Goal: Book appointment/travel/reservation

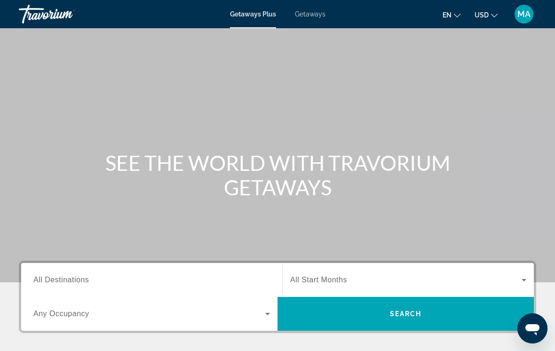
click at [75, 278] on span "All Destinations" at bounding box center [61, 280] width 56 height 8
click at [75, 278] on input "Destination All Destinations" at bounding box center [151, 280] width 237 height 11
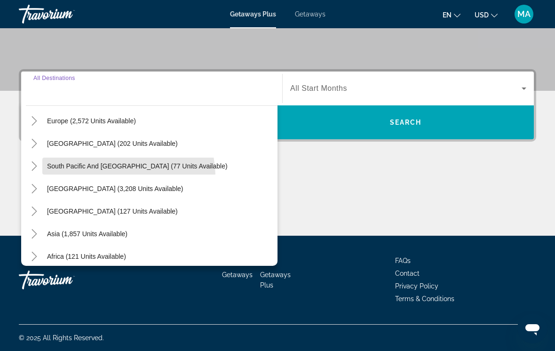
scroll to position [125, 0]
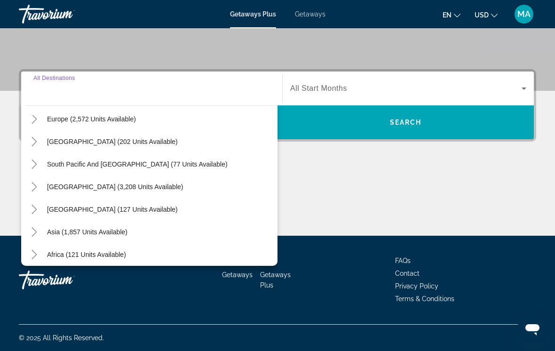
click at [46, 231] on span "Search widget" at bounding box center [87, 232] width 90 height 23
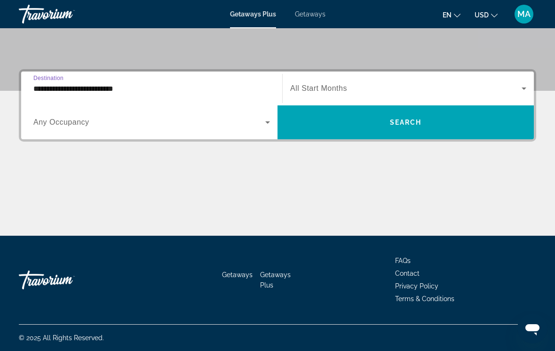
click at [46, 84] on input "**********" at bounding box center [151, 88] width 237 height 11
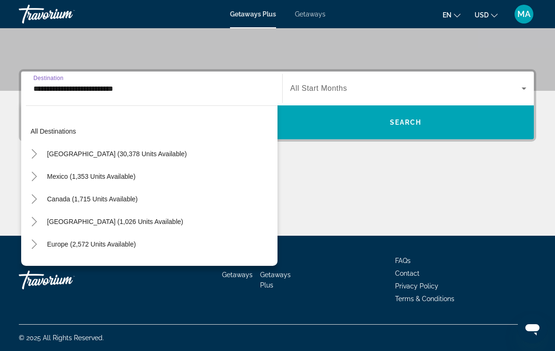
scroll to position [169, 0]
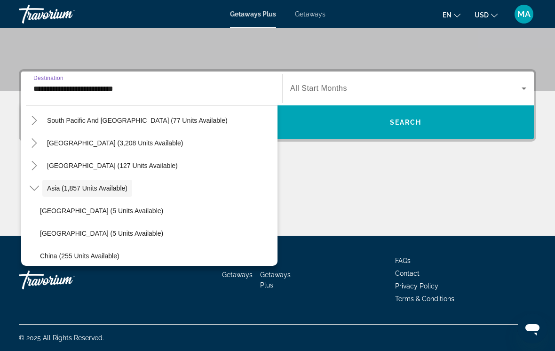
click at [33, 187] on icon "Toggle Asia (1,857 units available)" at bounding box center [34, 187] width 9 height 9
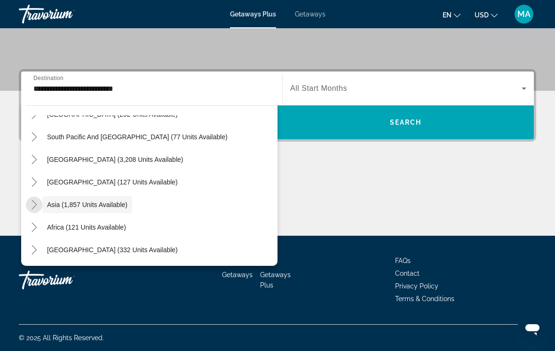
click at [34, 205] on icon "Toggle Asia (1,857 units available)" at bounding box center [34, 204] width 9 height 9
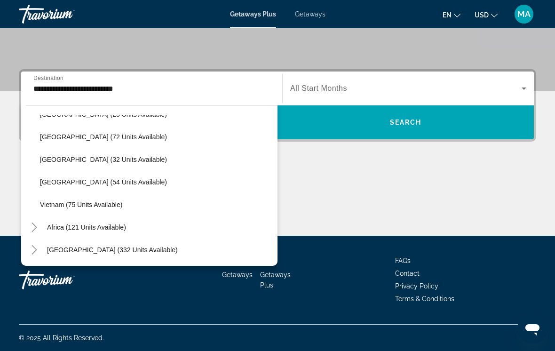
scroll to position [401, 0]
click at [68, 204] on span "Vietnam (75 units available)" at bounding box center [81, 205] width 82 height 8
type input "**********"
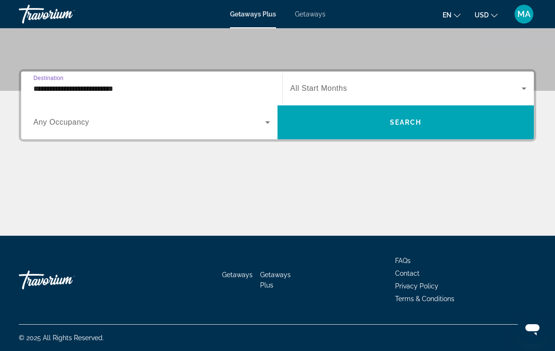
click at [304, 78] on div "Search widget" at bounding box center [408, 88] width 236 height 26
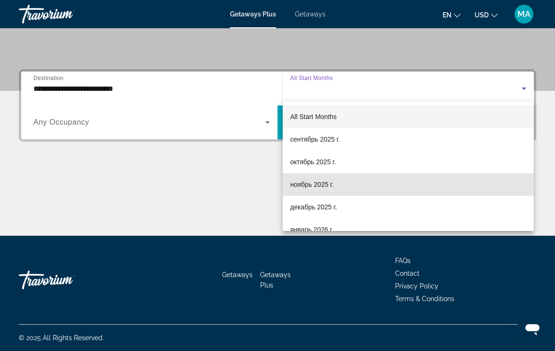
click at [309, 184] on span "ноябрь 2025 г." at bounding box center [311, 184] width 43 height 11
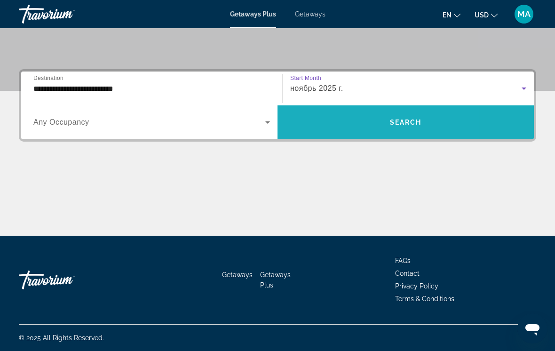
click at [327, 121] on span "Search widget" at bounding box center [406, 122] width 256 height 23
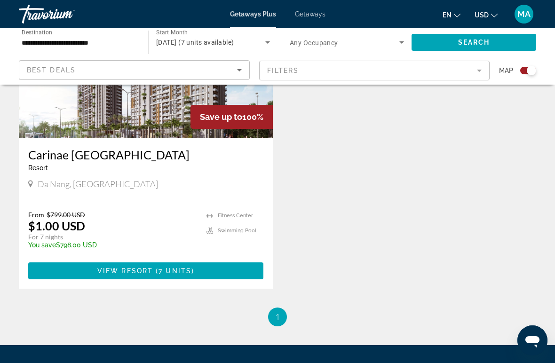
scroll to position [432, 0]
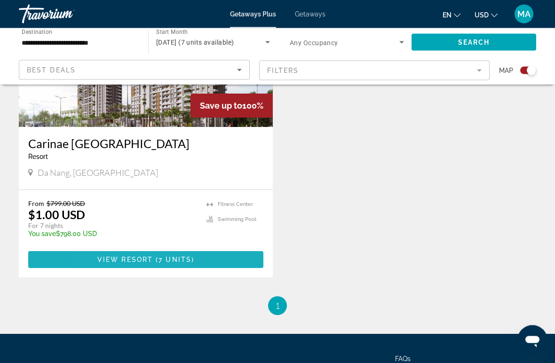
click at [109, 263] on span "View Resort" at bounding box center [125, 260] width 56 height 8
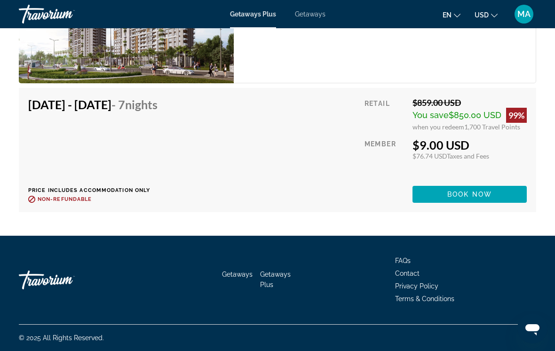
scroll to position [2310, 0]
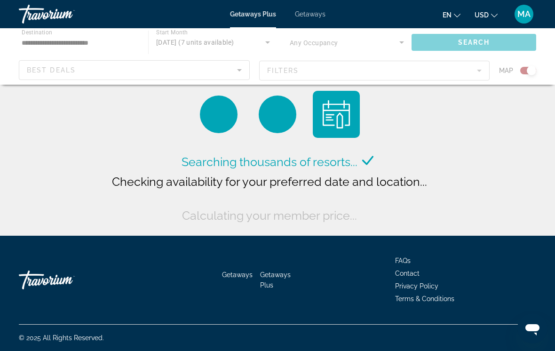
click at [34, 40] on div "Main content" at bounding box center [277, 56] width 555 height 56
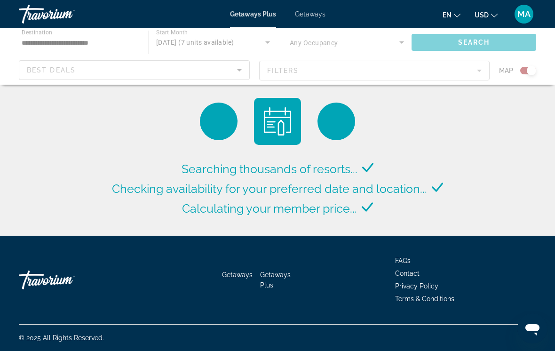
click at [55, 43] on input "**********" at bounding box center [79, 42] width 114 height 11
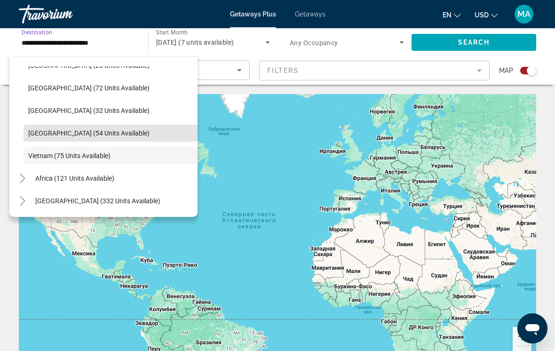
click at [48, 132] on span "[GEOGRAPHIC_DATA] (54 units available)" at bounding box center [88, 133] width 121 height 8
type input "**********"
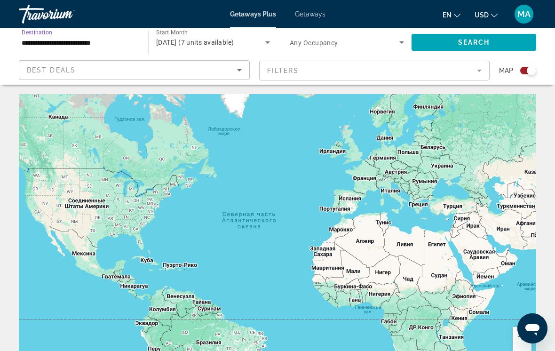
click at [220, 46] on div "[DATE] (7 units available)" at bounding box center [210, 42] width 109 height 11
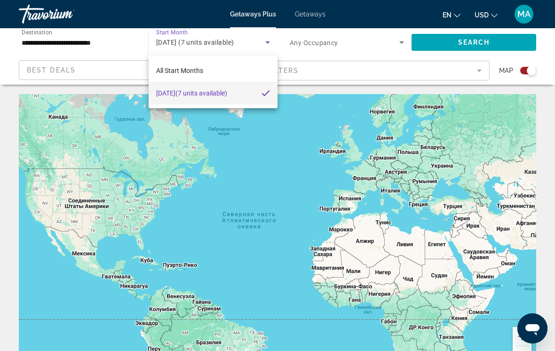
click at [455, 32] on div at bounding box center [277, 175] width 555 height 351
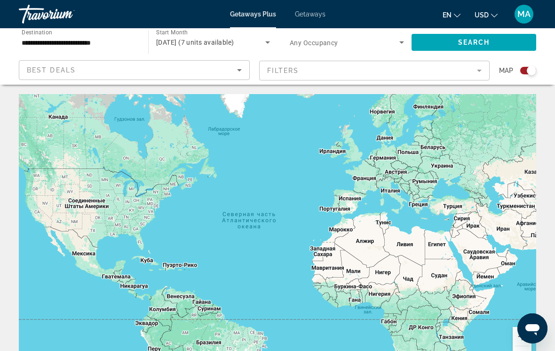
click at [450, 41] on span "Search widget" at bounding box center [474, 42] width 125 height 23
click at [177, 42] on span "[DATE]" at bounding box center [166, 43] width 21 height 8
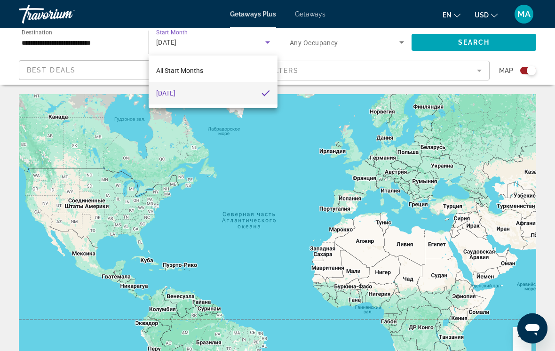
click at [208, 42] on div at bounding box center [277, 175] width 555 height 351
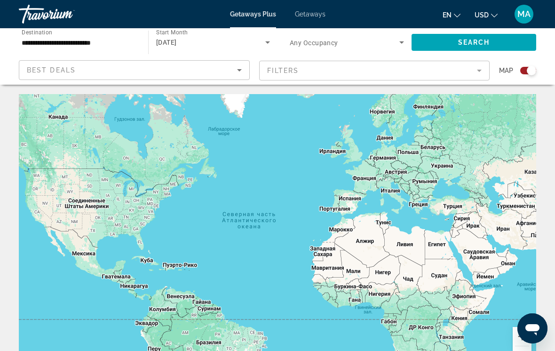
click at [39, 40] on input "**********" at bounding box center [79, 42] width 114 height 11
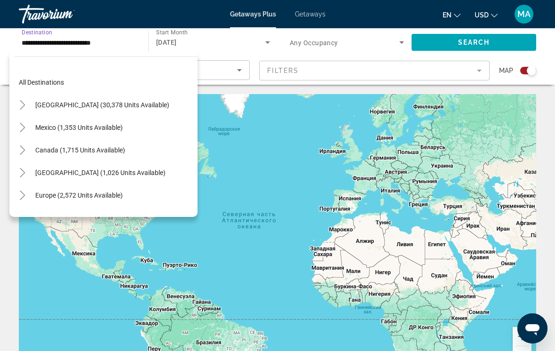
scroll to position [395, 0]
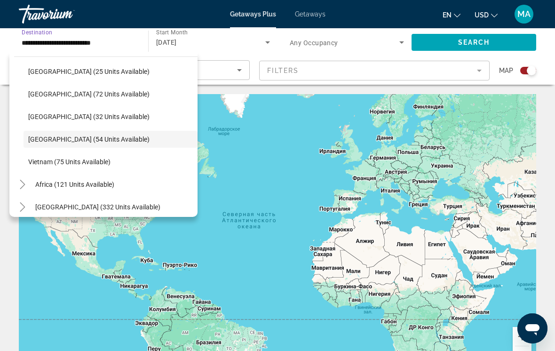
click at [48, 140] on span "[GEOGRAPHIC_DATA] (54 units available)" at bounding box center [88, 139] width 121 height 8
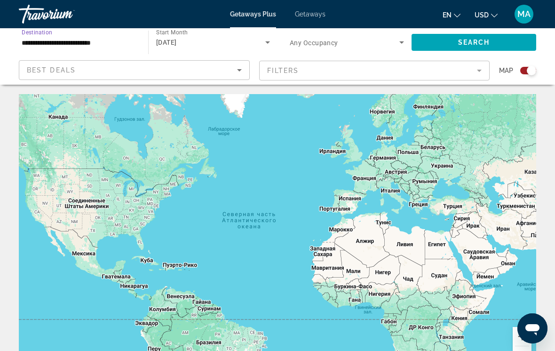
click at [154, 39] on div "Start Month All Start Months [DATE]" at bounding box center [213, 42] width 129 height 26
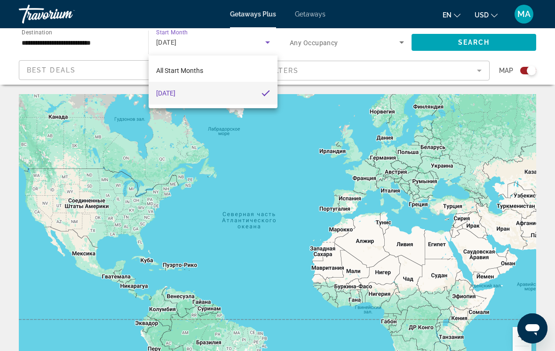
click at [306, 48] on div at bounding box center [277, 175] width 555 height 351
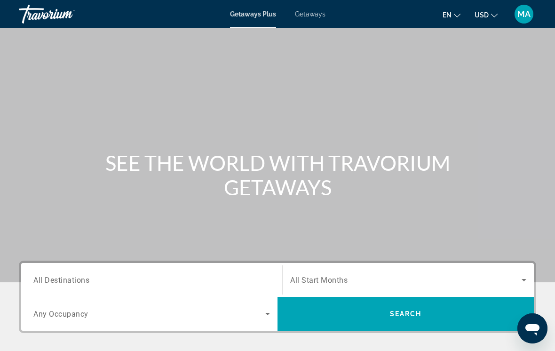
click at [80, 282] on span "All Destinations" at bounding box center [61, 279] width 56 height 9
click at [80, 282] on input "Destination All Destinations" at bounding box center [151, 280] width 237 height 11
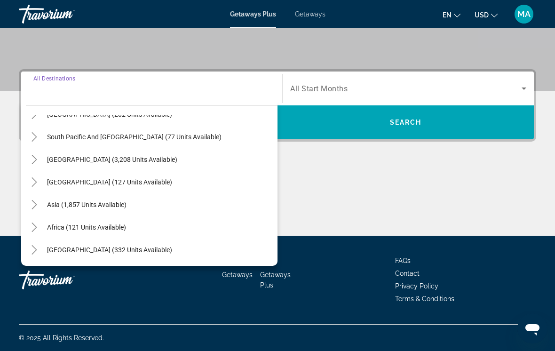
scroll to position [152, 0]
click at [38, 204] on icon "Toggle Asia (1,857 units available)" at bounding box center [34, 204] width 9 height 9
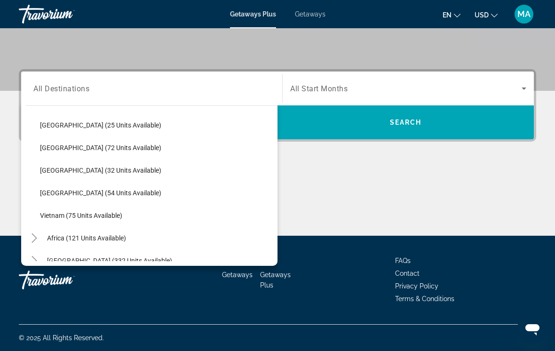
click at [104, 195] on span "[GEOGRAPHIC_DATA] (54 units available)" at bounding box center [100, 193] width 121 height 8
type input "**********"
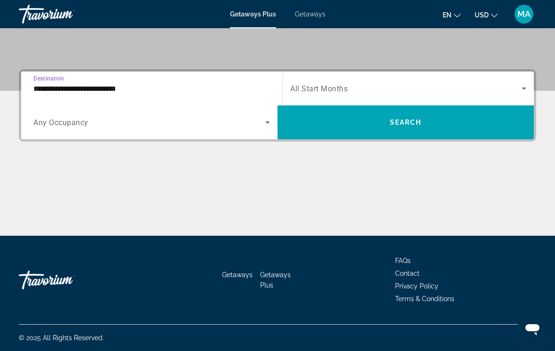
click at [332, 84] on span "Search widget" at bounding box center [405, 88] width 231 height 11
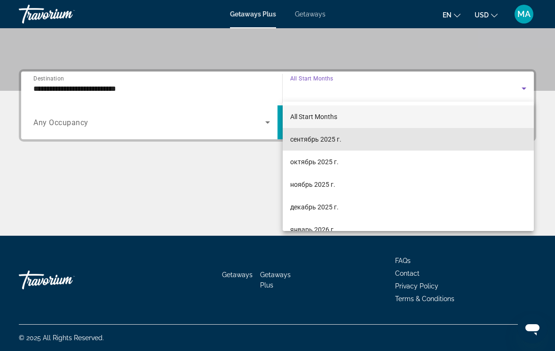
click at [327, 140] on span "сентябрь 2025 г." at bounding box center [315, 139] width 51 height 11
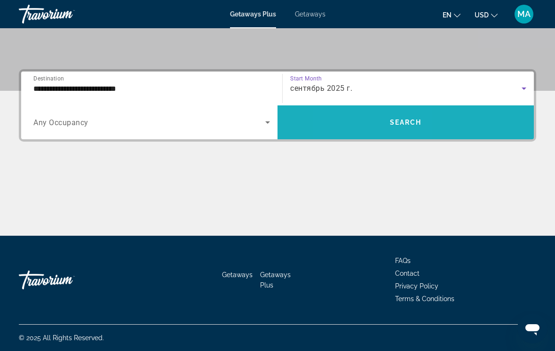
click at [364, 119] on span "Search widget" at bounding box center [406, 122] width 256 height 23
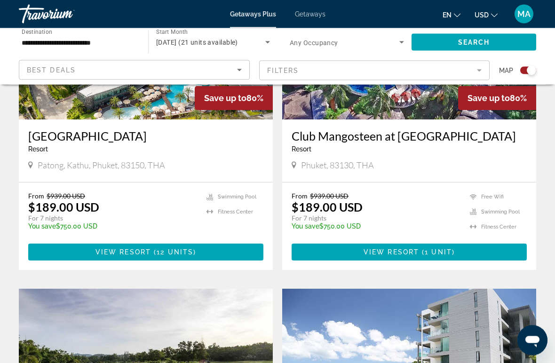
scroll to position [773, 0]
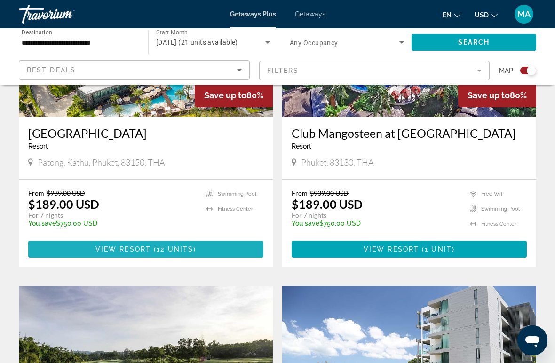
click at [102, 252] on span "View Resort" at bounding box center [123, 250] width 56 height 8
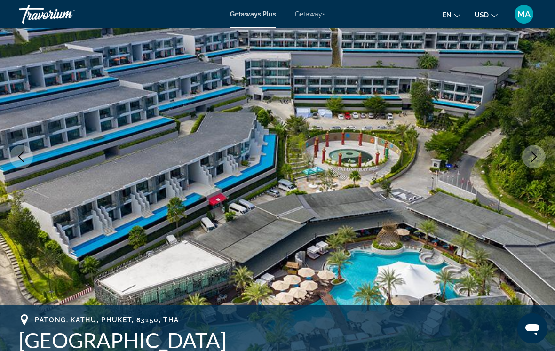
scroll to position [78, 0]
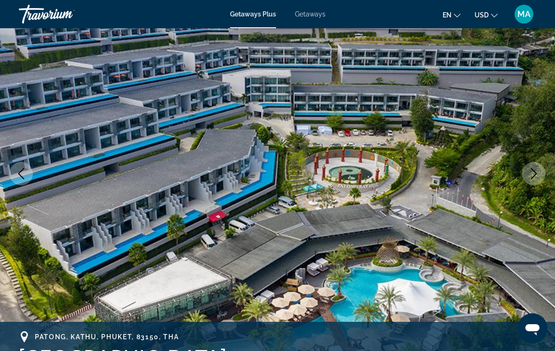
click at [525, 169] on button "Next image" at bounding box center [534, 174] width 24 height 24
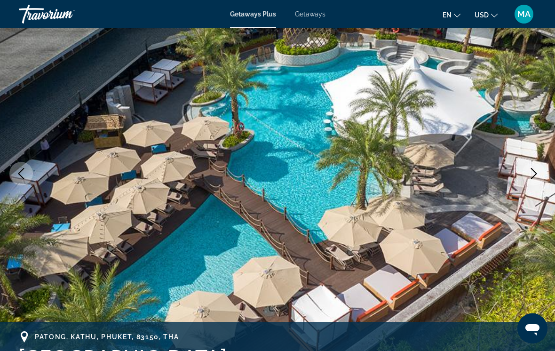
click at [522, 169] on img "Main content" at bounding box center [277, 173] width 555 height 447
click at [528, 174] on button "Next image" at bounding box center [534, 174] width 24 height 24
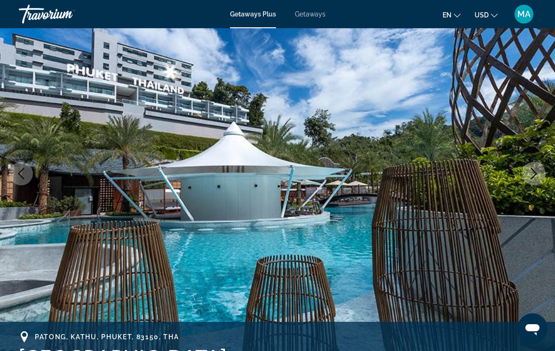
click at [531, 175] on icon "Next image" at bounding box center [533, 173] width 11 height 11
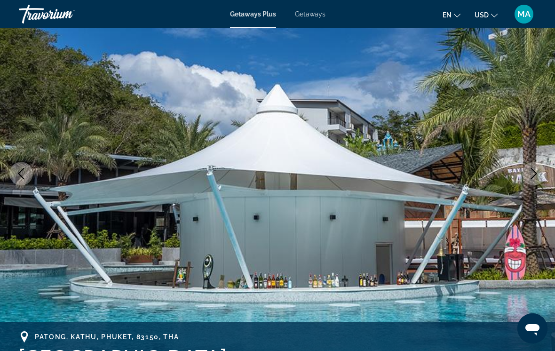
click at [530, 175] on icon "Next image" at bounding box center [533, 173] width 11 height 11
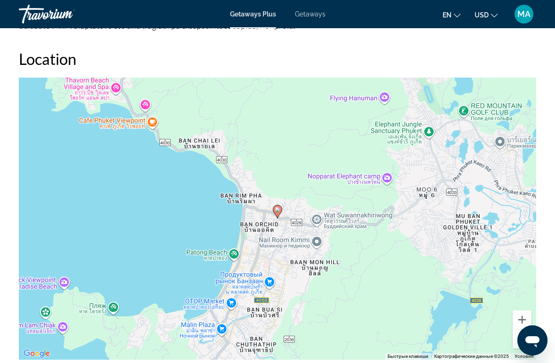
click at [249, 222] on div "Чтобы активировать перетаскивание с помощью клавиатуры, нажмите Alt + Ввод. Пос…" at bounding box center [277, 219] width 517 height 282
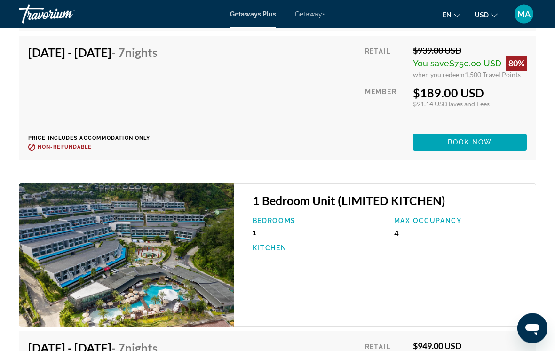
scroll to position [2053, 0]
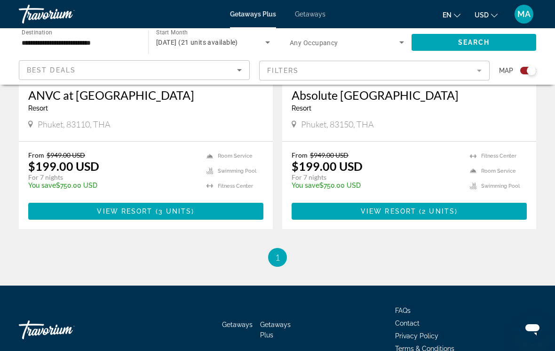
scroll to position [1131, 0]
